Goal: Communication & Community: Answer question/provide support

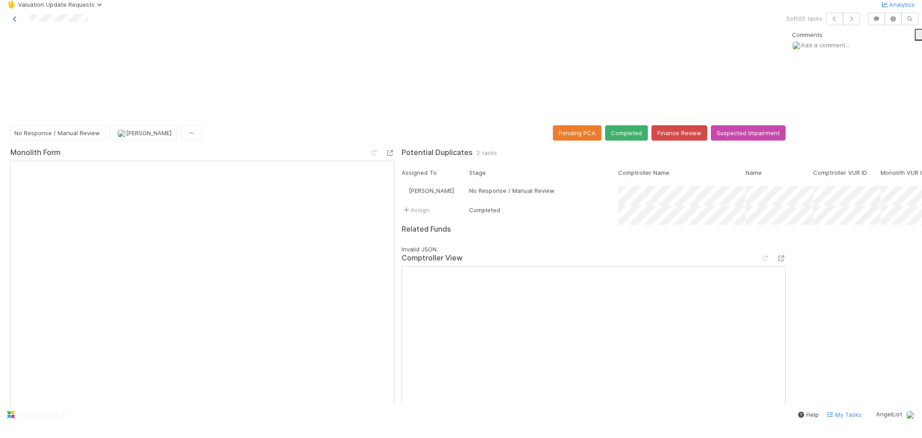
click at [14, 22] on icon at bounding box center [14, 19] width 9 height 6
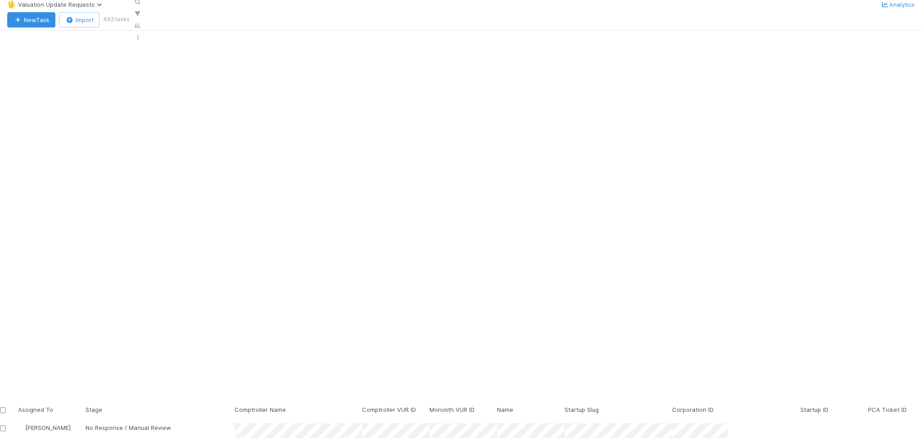
scroll to position [349, 718]
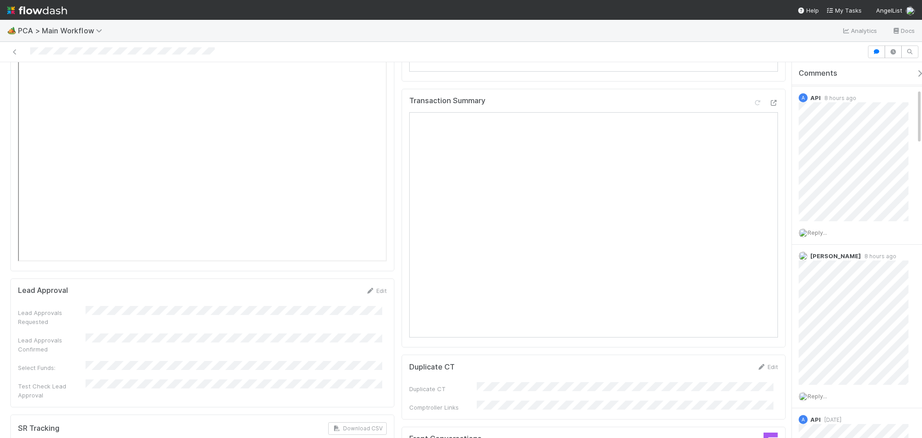
scroll to position [901, 0]
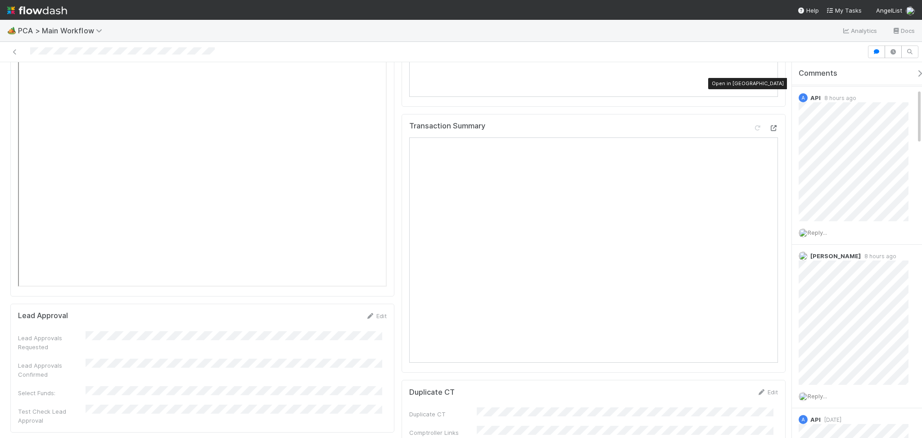
click at [769, 125] on icon at bounding box center [773, 128] width 9 height 6
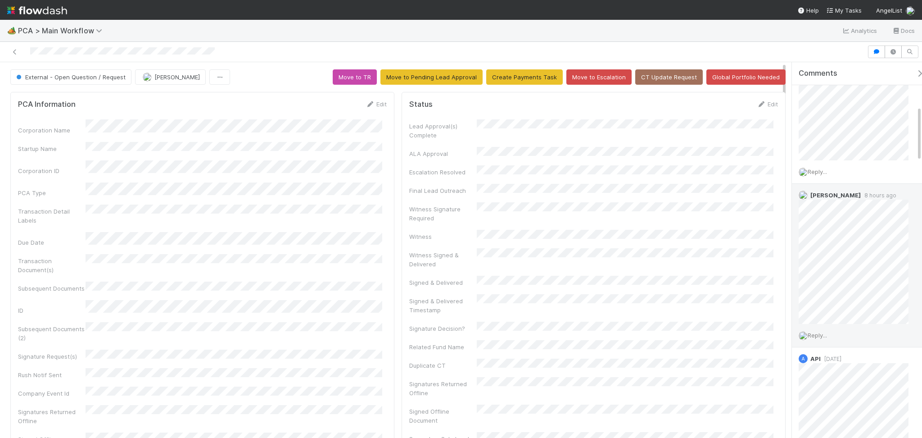
scroll to position [300, 0]
click at [823, 272] on span "Reply..." at bounding box center [817, 275] width 19 height 7
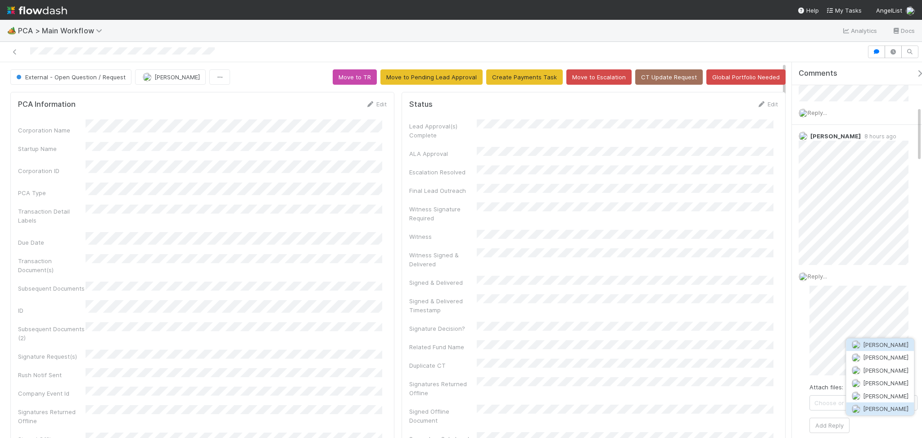
click at [884, 406] on span "Zachary Conley" at bounding box center [885, 408] width 45 height 7
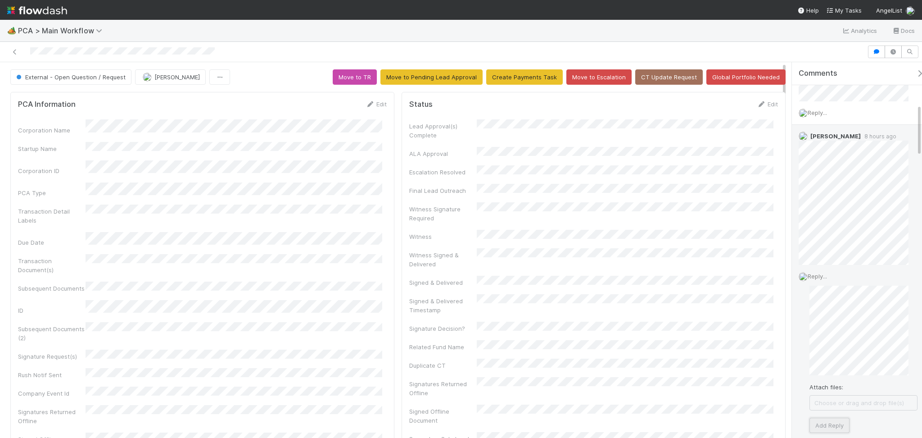
click at [826, 424] on button "Add Reply" at bounding box center [830, 424] width 40 height 15
